Goal: Task Accomplishment & Management: Manage account settings

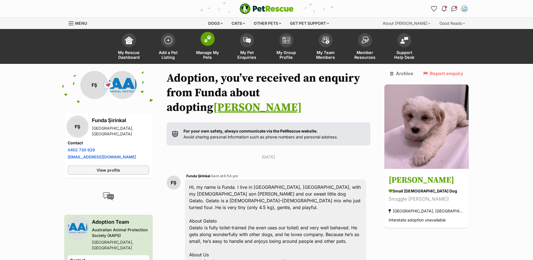
click at [209, 39] on img at bounding box center [208, 38] width 8 height 7
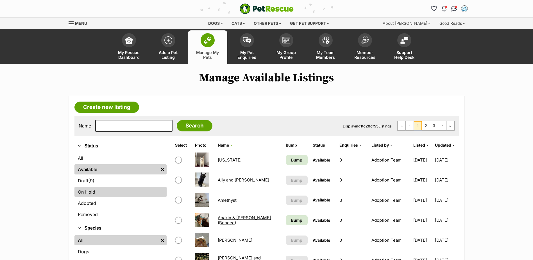
click at [84, 191] on link "On Hold" at bounding box center [120, 192] width 92 height 10
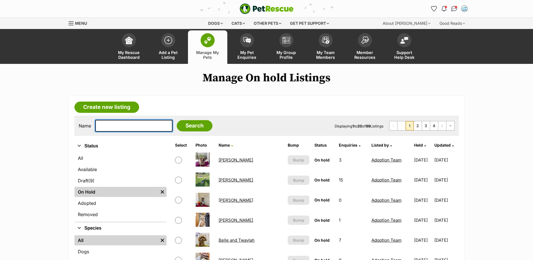
click at [116, 124] on input "text" at bounding box center [133, 126] width 77 height 12
type input "ZIGGY"
click at [177, 120] on input "Search" at bounding box center [195, 125] width 36 height 11
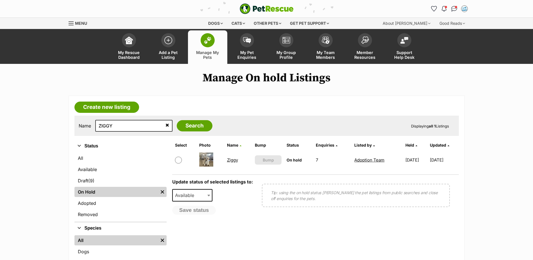
click at [230, 161] on link "Ziggy" at bounding box center [232, 159] width 11 height 5
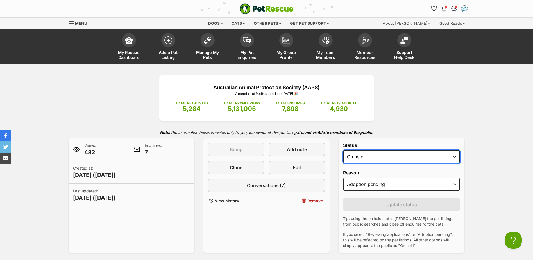
click at [455, 157] on select "Draft - not available as listing has enquires Available On hold Adopted" at bounding box center [401, 156] width 117 height 13
select select "rehomed"
click at [343, 150] on select "Draft - not available as listing has enquires Available On hold Adopted" at bounding box center [401, 156] width 117 height 13
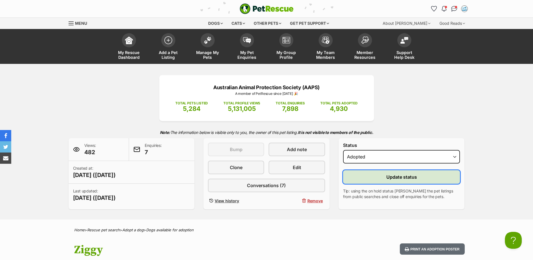
click at [407, 181] on button "Update status" at bounding box center [401, 176] width 117 height 13
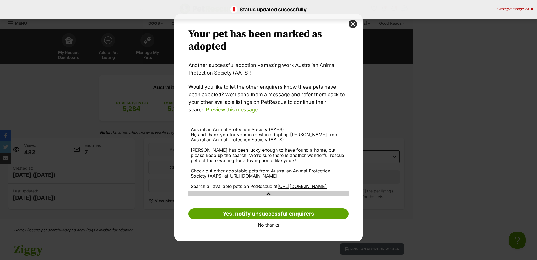
click at [273, 227] on link "No thanks" at bounding box center [269, 224] width 160 height 5
